Goal: Task Accomplishment & Management: Manage account settings

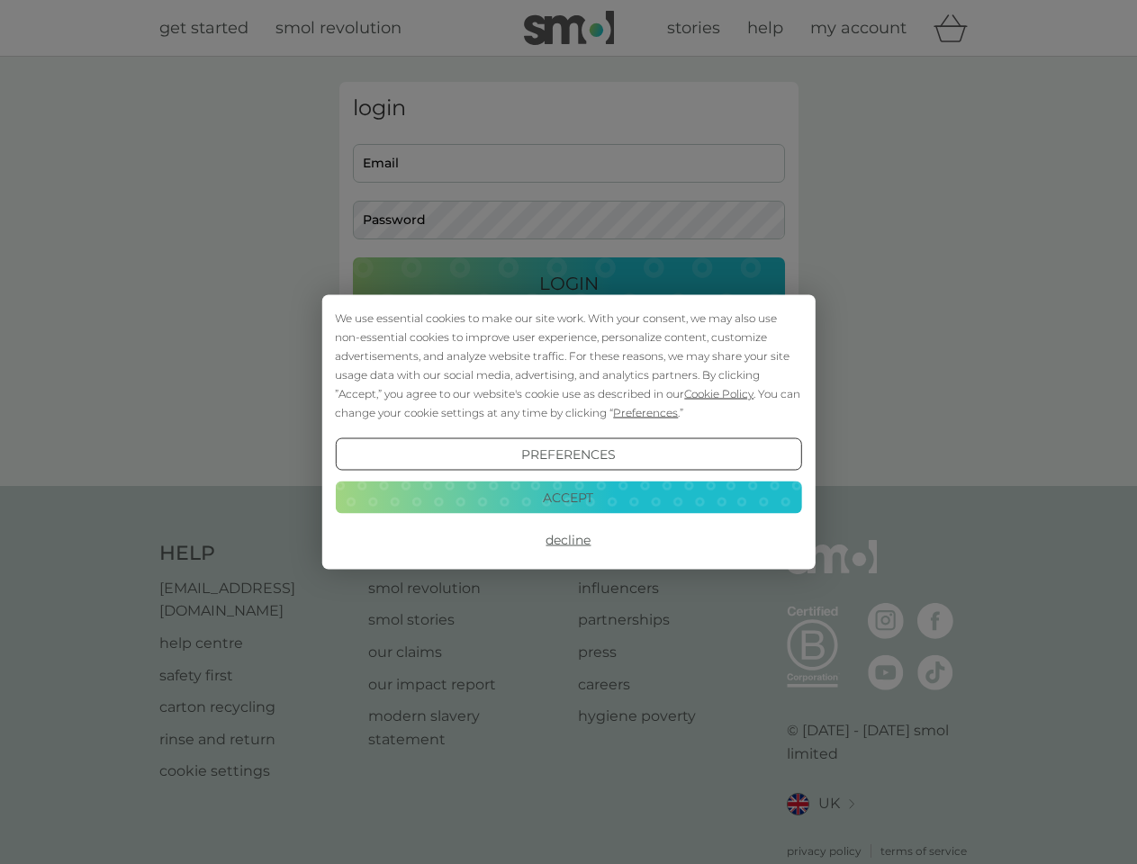
click at [719, 393] on span "Cookie Policy" at bounding box center [718, 394] width 69 height 14
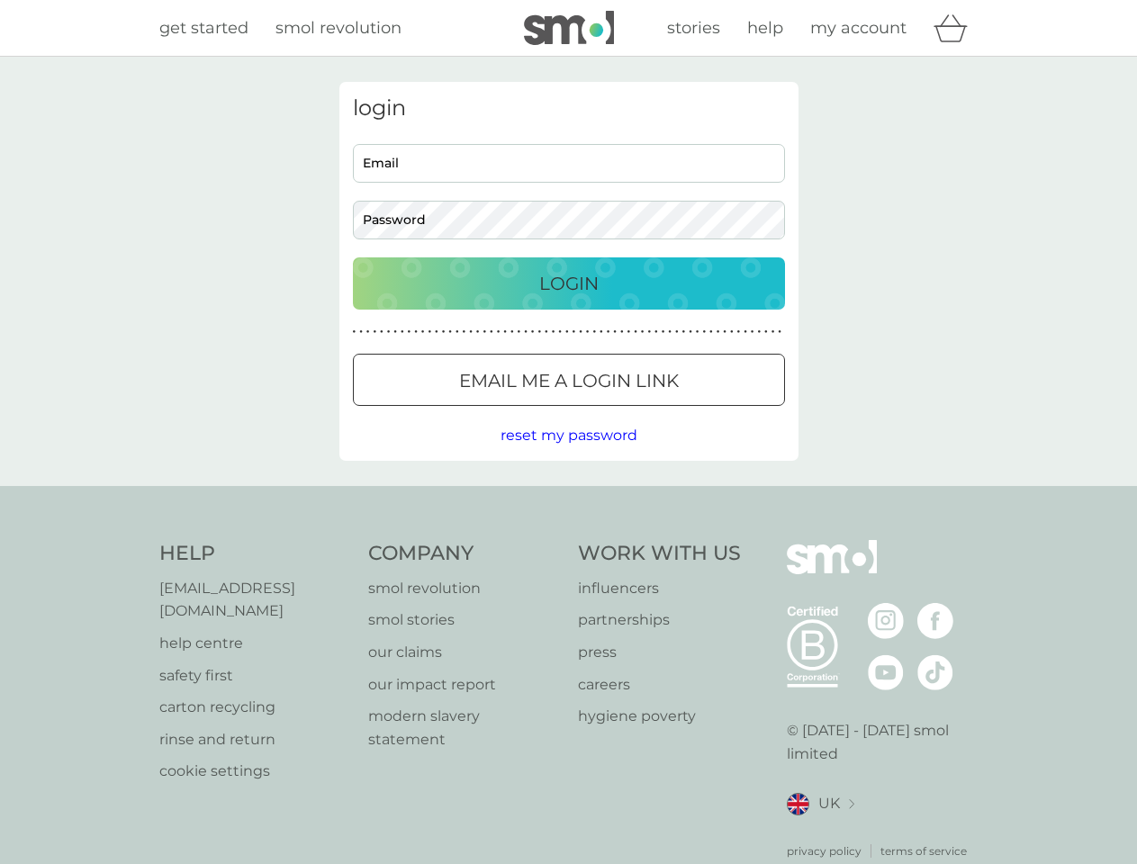
click at [644, 412] on div "login Email Password Login ● ● ● ● ● ● ● ● ● ● ● ● ● ● ● ● ● ● ● ● ● ● ● ● ● ● …" at bounding box center [568, 271] width 459 height 379
click at [568, 455] on div "login Email Password Login ● ● ● ● ● ● ● ● ● ● ● ● ● ● ● ● ● ● ● ● ● ● ● ● ● ● …" at bounding box center [568, 271] width 459 height 379
click at [568, 540] on div "Help [EMAIL_ADDRESS][DOMAIN_NAME] help centre safety first carton recycling rin…" at bounding box center [568, 700] width 819 height 320
click at [568, 497] on div "Help [EMAIL_ADDRESS][DOMAIN_NAME] help centre safety first carton recycling rin…" at bounding box center [568, 700] width 1137 height 428
